Goal: Navigation & Orientation: Find specific page/section

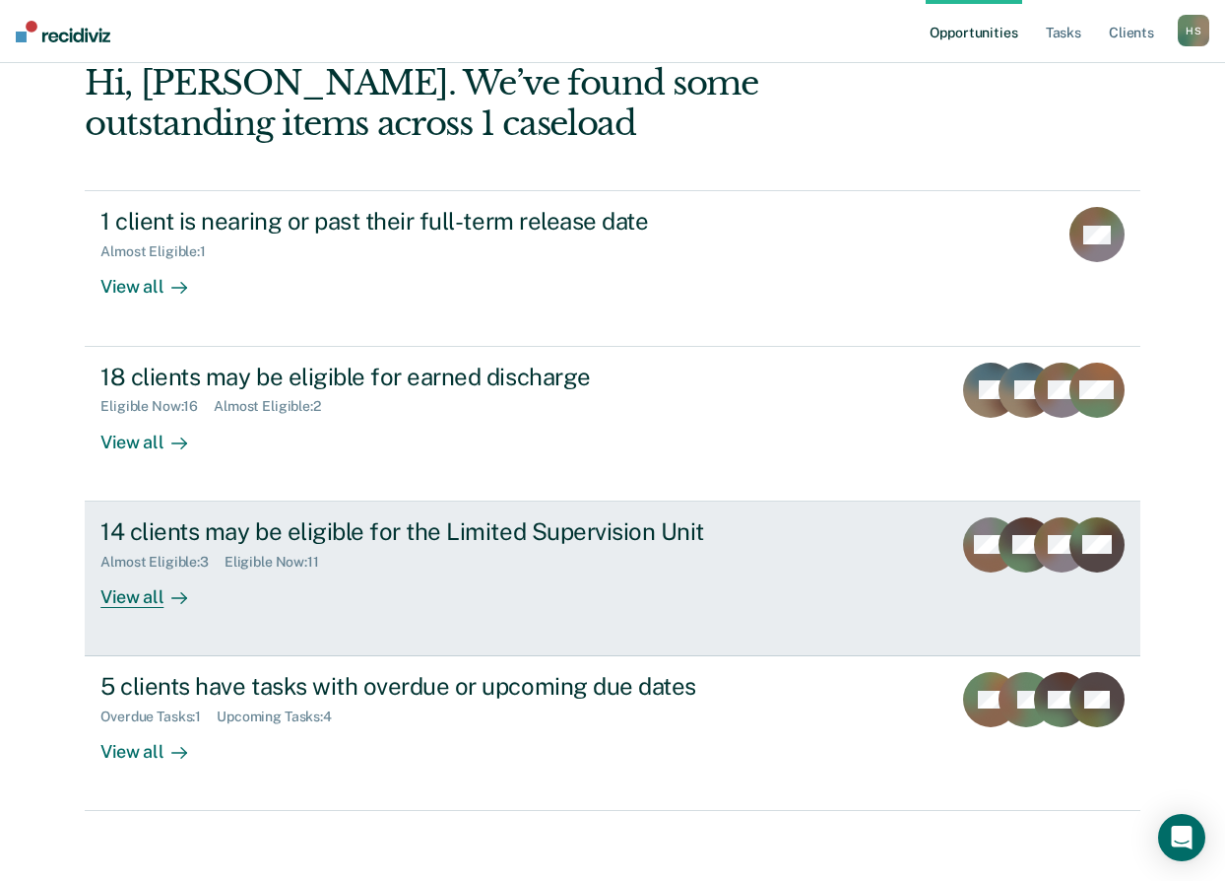
scroll to position [138, 0]
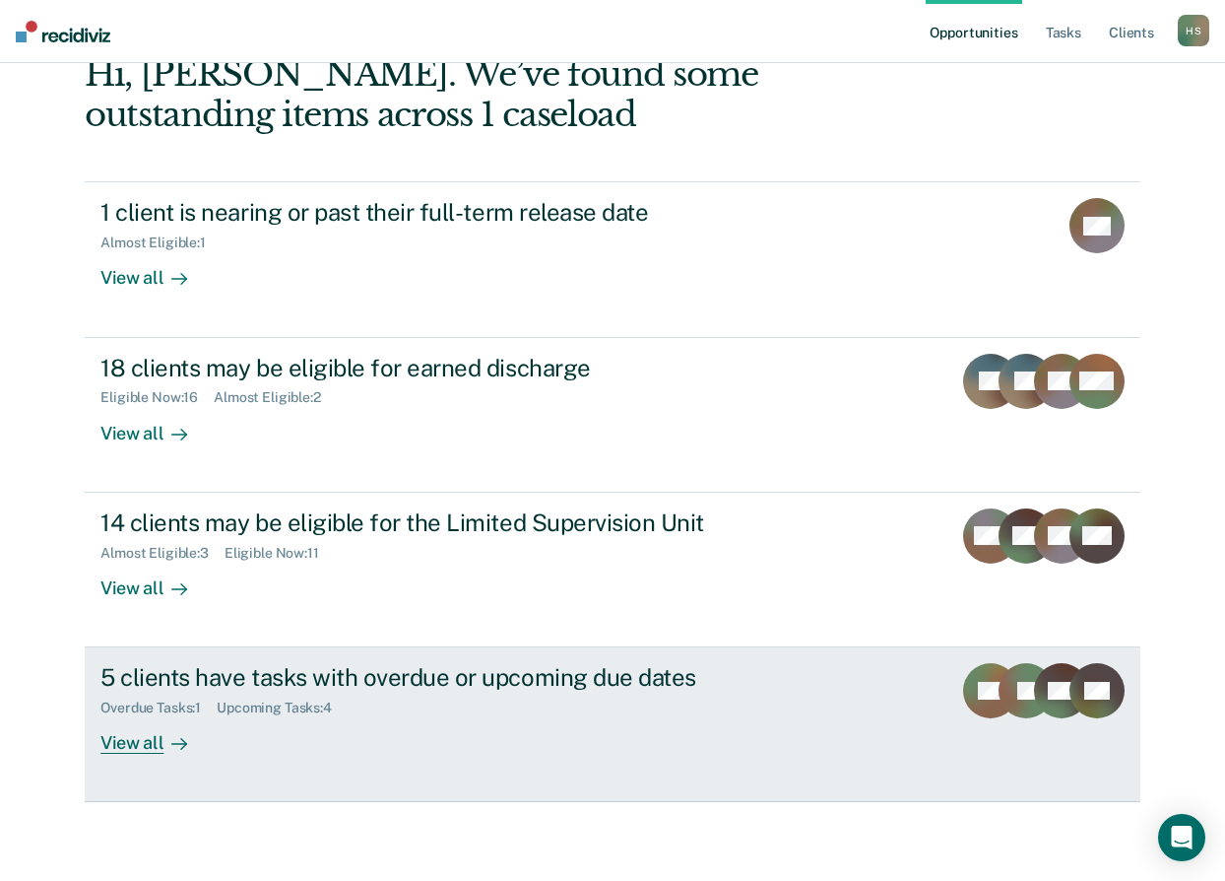
click at [139, 741] on div "View all" at bounding box center [155, 735] width 110 height 38
